Goal: Task Accomplishment & Management: Manage account settings

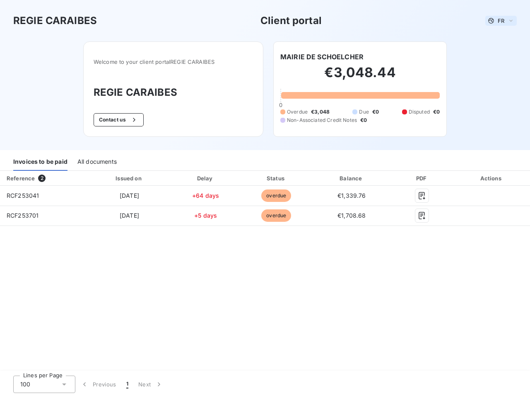
click at [501, 21] on span "FR" at bounding box center [501, 20] width 7 height 7
click at [118, 120] on button "Contact us" at bounding box center [119, 119] width 50 height 13
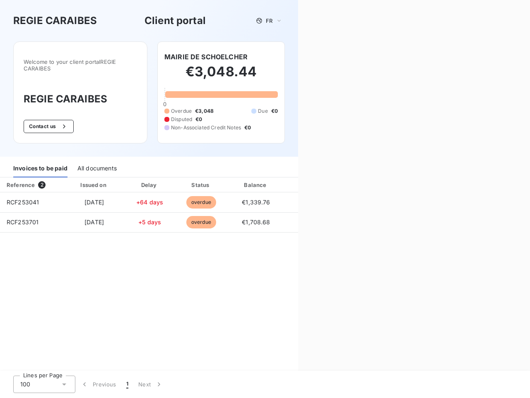
click at [322, 57] on div "Contact us Fill out the form below, and a member of our team will get back to y…" at bounding box center [414, 199] width 232 height 398
click at [40, 162] on div "Invoices to be paid" at bounding box center [40, 168] width 54 height 17
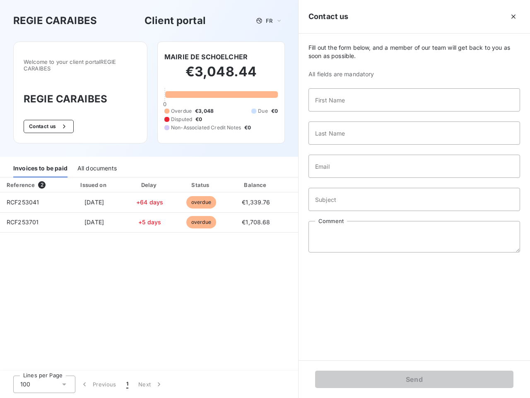
click at [96, 162] on div "All documents" at bounding box center [96, 168] width 39 height 17
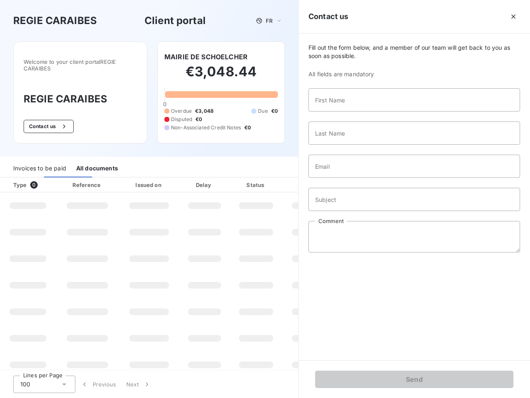
click at [43, 178] on th "Type 0" at bounding box center [28, 184] width 56 height 15
click at [129, 178] on th "Issued on" at bounding box center [149, 184] width 60 height 15
click at [205, 178] on th "Delay" at bounding box center [204, 184] width 51 height 15
click at [276, 178] on th "Status" at bounding box center [256, 184] width 53 height 15
click at [352, 178] on div "Fill out the form below, and a member of our team will get back to you as soon …" at bounding box center [415, 197] width 232 height 326
